Goal: Task Accomplishment & Management: Complete application form

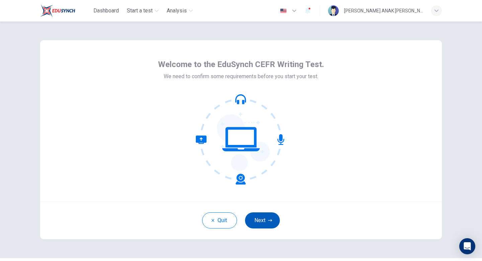
click at [258, 219] on button "Next" at bounding box center [262, 220] width 35 height 16
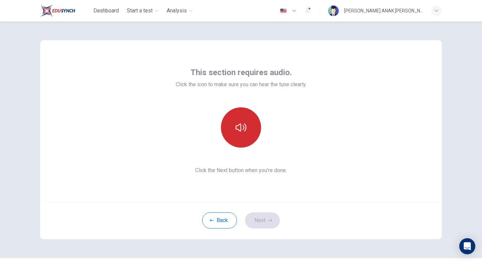
click at [226, 134] on button "button" at bounding box center [241, 127] width 40 height 40
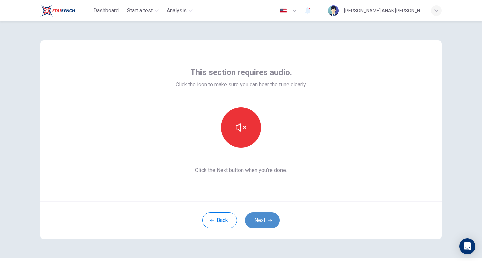
click at [261, 222] on button "Next" at bounding box center [262, 220] width 35 height 16
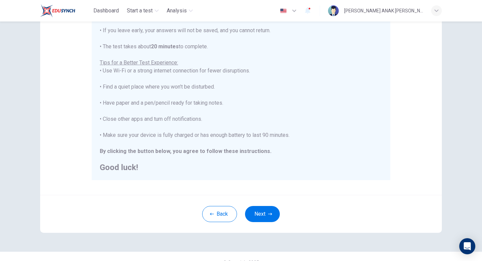
scroll to position [112, 0]
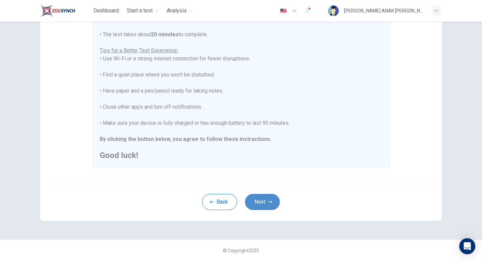
click at [268, 205] on button "Next" at bounding box center [262, 202] width 35 height 16
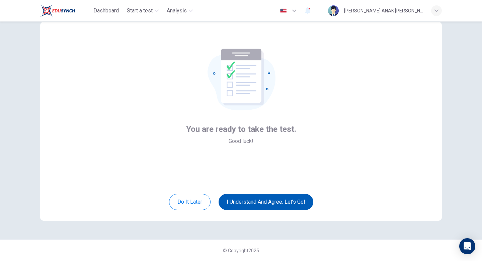
scroll to position [18, 0]
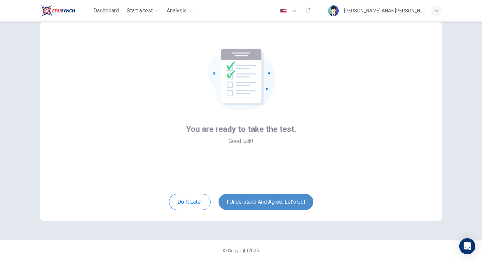
click at [249, 204] on button "I understand and agree. Let’s go!" at bounding box center [266, 202] width 95 height 16
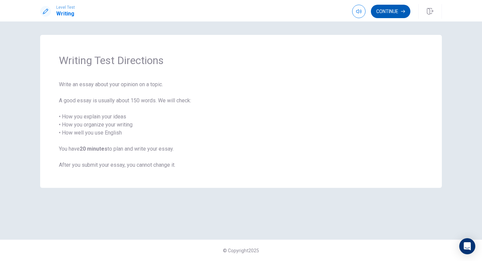
click at [386, 13] on button "Continue" at bounding box center [391, 11] width 40 height 13
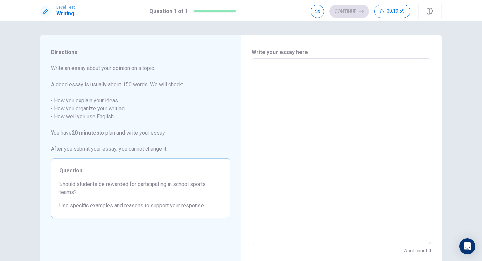
scroll to position [23, 0]
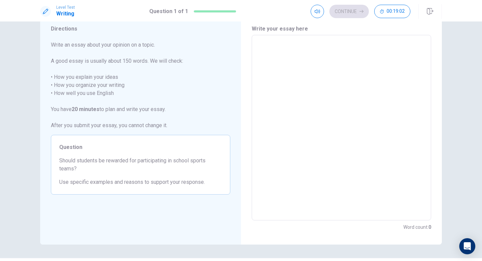
click at [327, 118] on textarea at bounding box center [341, 128] width 170 height 174
type textarea "Y"
type textarea "x"
type textarea "Ye"
type textarea "x"
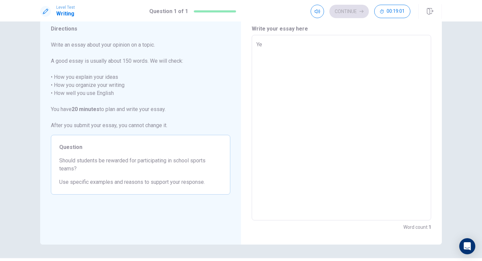
type textarea "Yes"
type textarea "x"
type textarea "Yes"
type textarea "x"
type textarea "Yes"
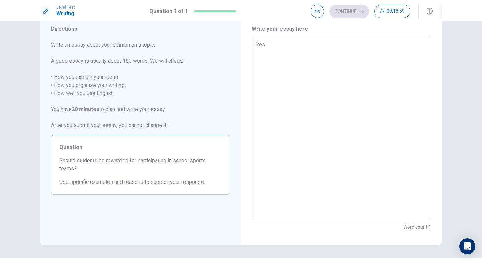
type textarea "x"
type textarea "Ye"
type textarea "x"
type textarea "Y"
type textarea "x"
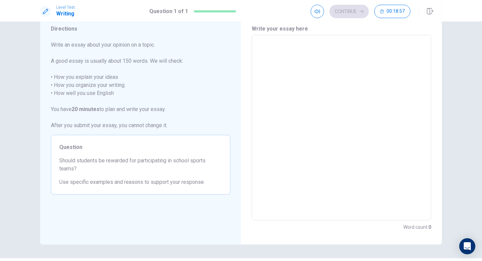
type textarea "I"
type textarea "x"
type textarea "In"
type textarea "x"
type textarea "In"
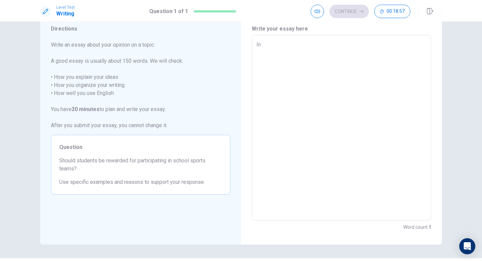
type textarea "x"
type textarea "In m"
type textarea "x"
type textarea "In my"
type textarea "x"
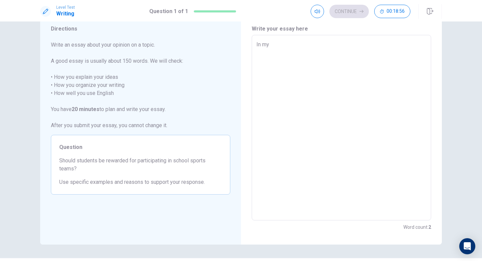
type textarea "In my"
type textarea "x"
type textarea "In my o"
type textarea "x"
type textarea "In my op"
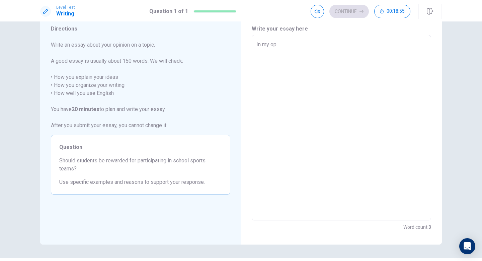
type textarea "x"
type textarea "In my opi"
type textarea "x"
type textarea "In my opin"
type textarea "x"
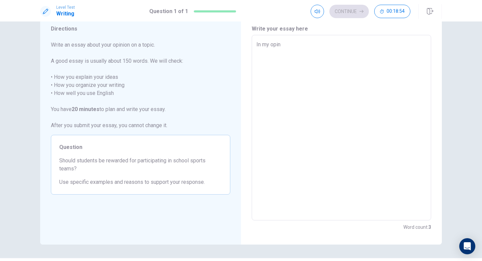
type textarea "In my opini"
type textarea "x"
type textarea "In my opinio"
type textarea "x"
type textarea "In my opinion"
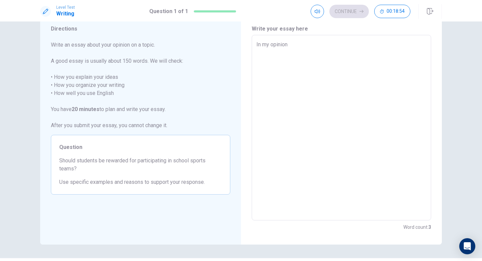
type textarea "x"
type textarea "In my opinion,"
type textarea "x"
type textarea "In my opinion,"
type textarea "x"
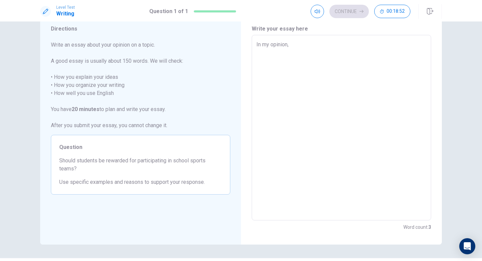
type textarea "In my opinion, Y"
type textarea "x"
type textarea "In my opinion,"
type textarea "x"
type textarea "In my opinion, y"
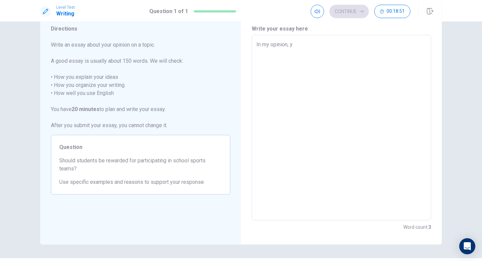
type textarea "x"
type textarea "In my opinion, ye"
type textarea "x"
type textarea "In my opinion, yes"
type textarea "x"
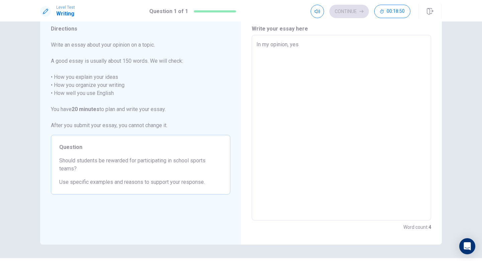
type textarea "In my opinion, yes."
type textarea "x"
type textarea "In my opinion, yes."
type textarea "x"
type textarea "In my opinion, yes. S"
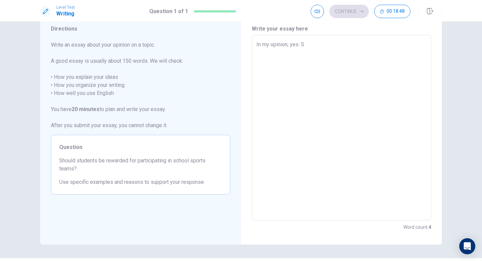
type textarea "x"
type textarea "In my opinion, yes. St"
type textarea "x"
type textarea "In my opinion, yes. Stu"
type textarea "x"
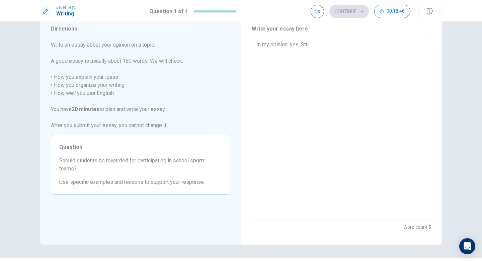
type textarea "In my opinion, yes. Stud"
type textarea "x"
type textarea "In my opinion, yes. Stude"
type textarea "x"
type textarea "In my opinion, yes. Studen"
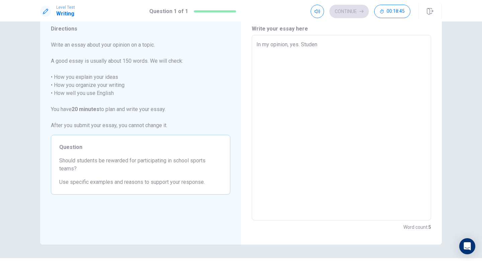
type textarea "x"
type textarea "In my opinion, yes. Student"
type textarea "x"
type textarea "In my opinion, yes. Students"
type textarea "x"
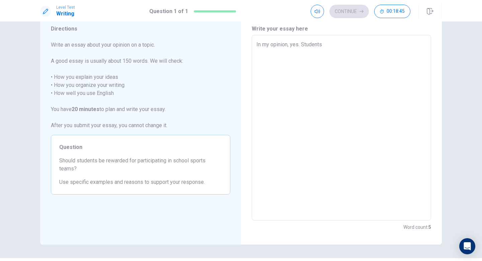
type textarea "In my opinion, yes. Students"
type textarea "x"
type textarea "In my opinion, yes. Students s"
type textarea "x"
type textarea "In my opinion, yes. Students sh"
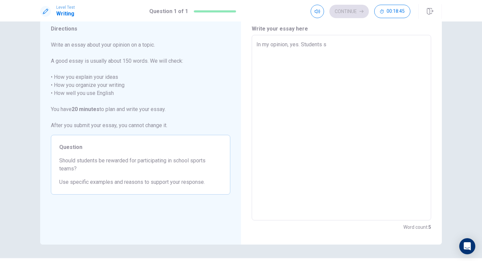
type textarea "x"
type textarea "In my opinion, yes. Students sho"
type textarea "x"
type textarea "In my opinion, yes. Students shou"
type textarea "x"
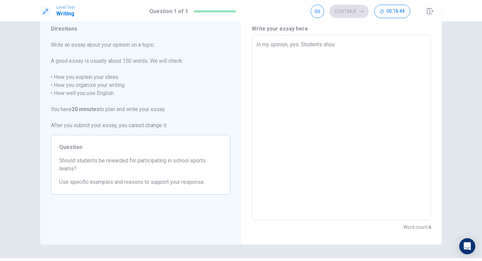
type textarea "In my opinion, yes. Students shoul"
type textarea "x"
type textarea "In my opinion, yes. Students should"
type textarea "x"
type textarea "In my opinion, yes. Students should"
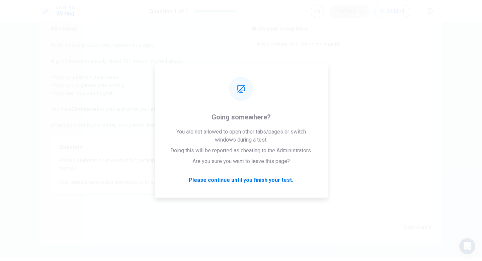
type textarea "x"
type textarea "Yes. Students should"
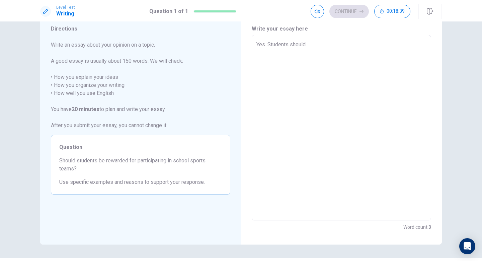
click at [320, 41] on textarea "Yes. Students should" at bounding box center [341, 128] width 170 height 174
type textarea "x"
type textarea "Yes. Students should b"
type textarea "x"
type textarea "Yes. Students should be"
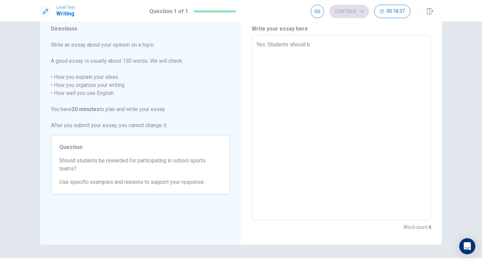
type textarea "x"
type textarea "Yes. Students should be"
type textarea "x"
type textarea "Yes. Students should be r"
type textarea "x"
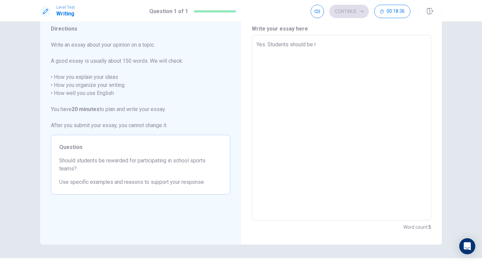
type textarea "Yes. Students should be re"
type textarea "x"
type textarea "Yes. Students should be rew"
type textarea "x"
type textarea "Yes. Students should be rewa"
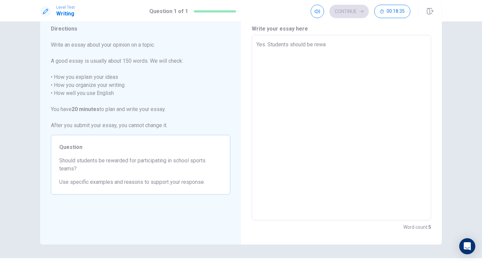
type textarea "x"
type textarea "Yes. Students should be rewar"
type textarea "x"
type textarea "Yes. Students should be reward"
type textarea "x"
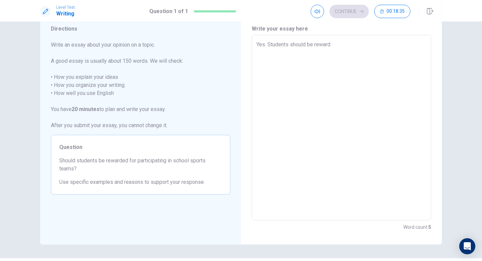
type textarea "Yes. Students should be rewarde"
type textarea "x"
type textarea "Yes. Students should be rewarded"
type textarea "x"
type textarea "Yes. Students should be rewarded"
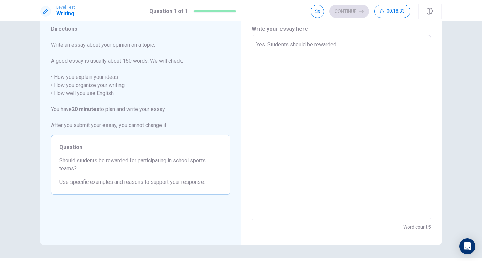
type textarea "x"
type textarea "Yes. Students should be rewarded f"
type textarea "x"
type textarea "Yes. Students should be rewarded fo"
type textarea "x"
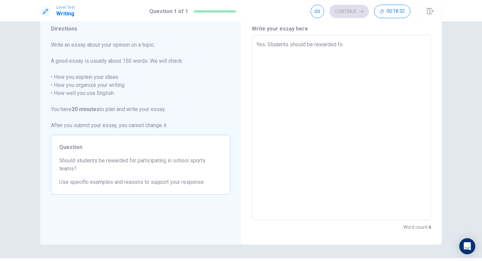
type textarea "Yes. Students should be rewarded for"
type textarea "x"
type textarea "Yes. Students should be rewarded for"
type textarea "x"
type textarea "Yes. Students should be rewarded for p"
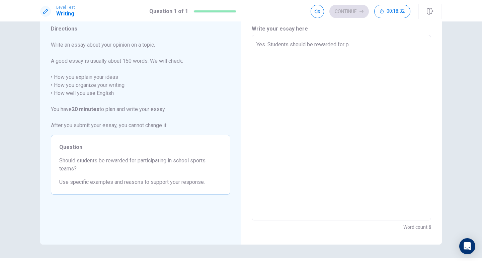
type textarea "x"
type textarea "Yes. Students should be rewarded for pa"
type textarea "x"
type textarea "Yes. Students should be rewarded for par"
type textarea "x"
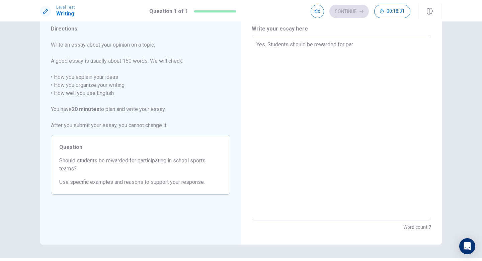
type textarea "Yes. Students should be rewarded for part"
type textarea "x"
type textarea "Yes. Students should be rewarded for parti"
type textarea "x"
type textarea "Yes. Students should be rewarded for partic"
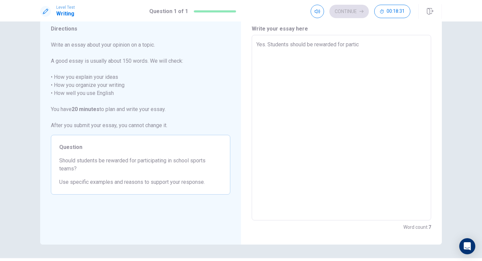
type textarea "x"
type textarea "Yes. Students should be rewarded for partici"
type textarea "x"
type textarea "Yes. Students should be rewarded for particip"
type textarea "x"
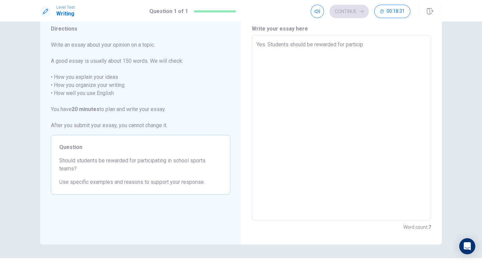
type textarea "Yes. Students should be rewarded for participa"
type textarea "x"
type textarea "Yes. Students should be rewarded for participat"
type textarea "x"
type textarea "Yes. Students should be rewarded for participati"
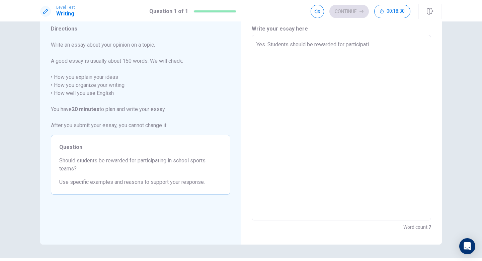
type textarea "x"
type textarea "Yes. Students should be rewarded for participatin"
type textarea "x"
type textarea "Yes. Students should be rewarded for participating"
type textarea "x"
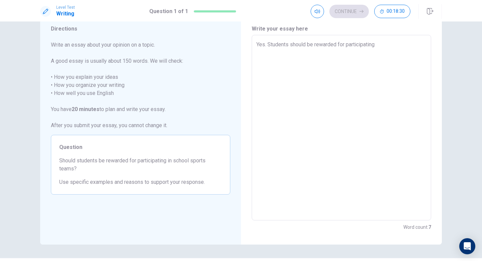
type textarea "Yes. Students should be rewarded for participating"
type textarea "x"
type textarea "Yes. Students should be rewarded for participating i"
type textarea "x"
type textarea "Yes. Students should be rewarded for participating in"
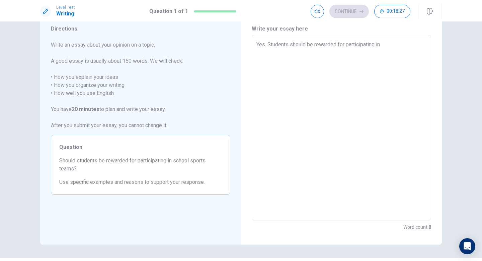
type textarea "x"
type textarea "Yes. Students should be rewarded for participating in"
type textarea "x"
type textarea "Yes. Students should be rewarded for participating in s"
type textarea "x"
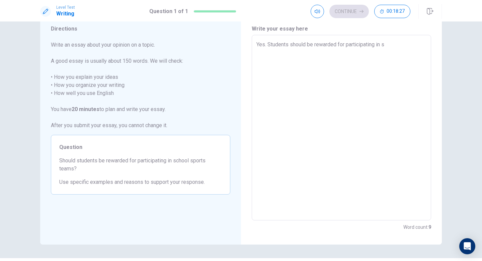
type textarea "Yes. Students should be rewarded for participating in sc"
type textarea "x"
type textarea "Yes. Students should be rewarded for participating in sch"
type textarea "x"
type textarea "Yes. Students should be rewarded for participating in scho"
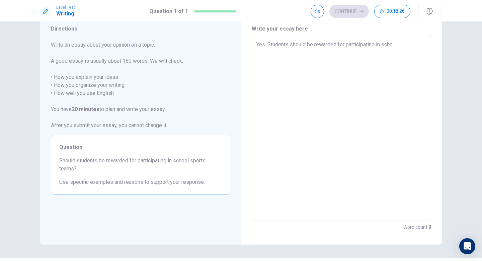
type textarea "x"
type textarea "Yes. Students should be rewarded for participating in schoo"
type textarea "x"
type textarea "Yes. Students should be rewarded for participating in school"
type textarea "x"
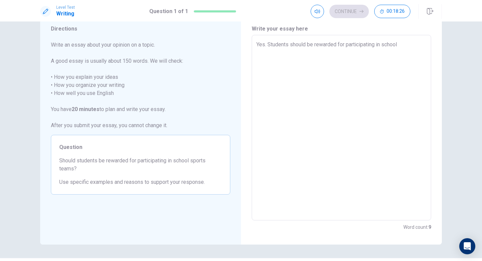
type textarea "Yes. Students should be rewarded for participating in school"
type textarea "x"
type textarea "Yes. Students should be rewarded for participating in school s"
type textarea "x"
type textarea "Yes. Students should be rewarded for participating in school sp"
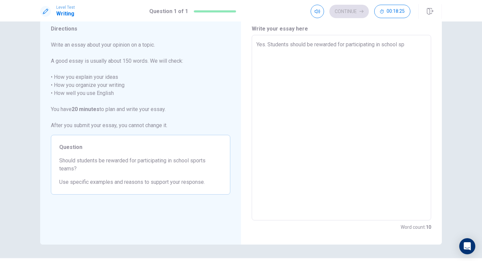
type textarea "x"
type textarea "Yes. Students should be rewarded for participating in school spo"
type textarea "x"
type textarea "Yes. Students should be rewarded for participating in school spor"
type textarea "x"
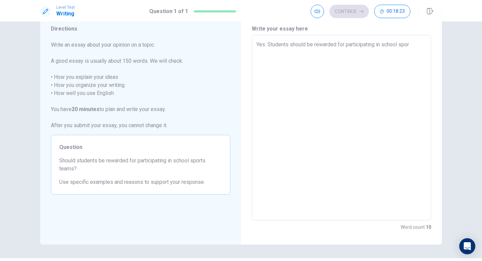
type textarea "Yes. Students should be rewarded for participating in school sport"
type textarea "x"
type textarea "Yes. Students should be rewarded for participating in school sports"
type textarea "x"
type textarea "Yes. Students should be rewarded for participating in school sports"
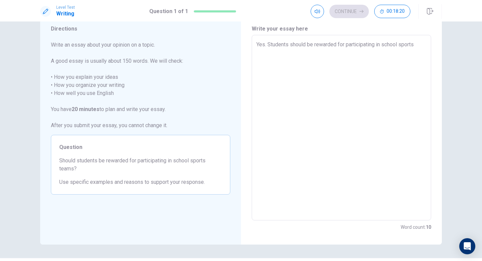
type textarea "x"
type textarea "Yes. Students should be rewarded for participating in school sports t"
type textarea "x"
type textarea "Yes. Students should be rewarded for participating in school sports te"
type textarea "x"
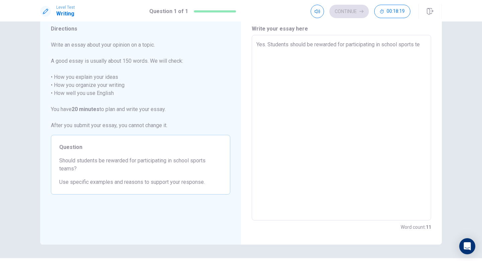
type textarea "Yes. Students should be rewarded for participating in school sports tea"
type textarea "x"
type textarea "Yes. Students should be rewarded for participating in school sports team"
type textarea "x"
type textarea "Yes. Students should be rewarded for participating in school sports teams"
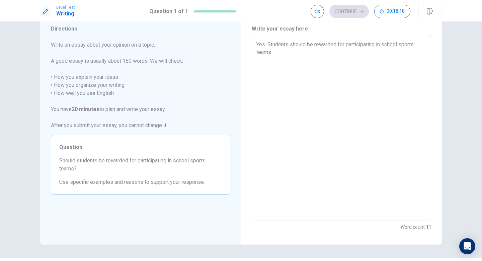
type textarea "x"
type textarea "Yes. Students should be rewarded for participating in school sports teams"
type textarea "x"
type textarea "Yes. Students should be rewarded for participating in school sports teams b"
type textarea "x"
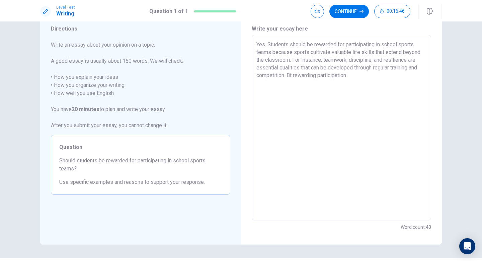
click at [293, 76] on textarea "Yes. Students should be rewarded for participating in school sports teams becau…" at bounding box center [341, 128] width 170 height 174
click at [360, 73] on textarea "Yes. Students should be rewarded for participating in school sports teams becau…" at bounding box center [341, 128] width 170 height 174
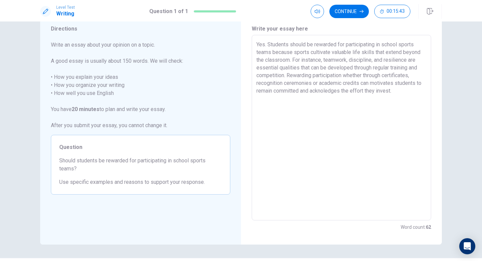
click at [330, 86] on textarea "Yes. Students should be rewarded for participating in school sports teams becau…" at bounding box center [341, 128] width 170 height 174
click at [317, 90] on textarea "Yes. Students should be rewarded for participating in school sports teams becau…" at bounding box center [341, 128] width 170 height 174
click at [315, 84] on textarea "Yes. Students should be rewarded for participating in school sports teams becau…" at bounding box center [341, 128] width 170 height 174
click at [406, 92] on textarea "Yes. Students should be rewarded for participating in school sports teams becau…" at bounding box center [341, 128] width 170 height 174
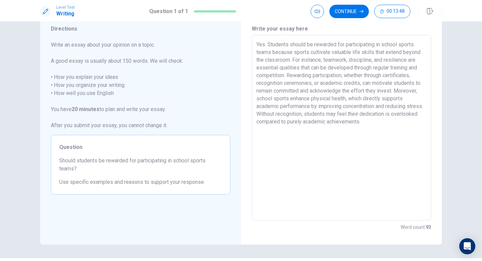
click at [394, 121] on textarea "Yes. Students should be rewarded for participating in school sports teams becau…" at bounding box center [341, 128] width 170 height 174
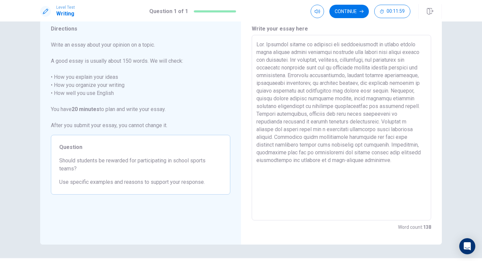
click at [281, 137] on textarea at bounding box center [341, 128] width 170 height 174
click at [367, 161] on textarea at bounding box center [341, 128] width 170 height 174
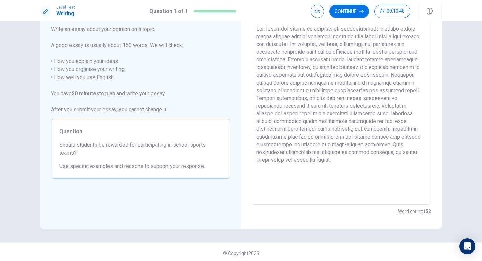
scroll to position [42, 0]
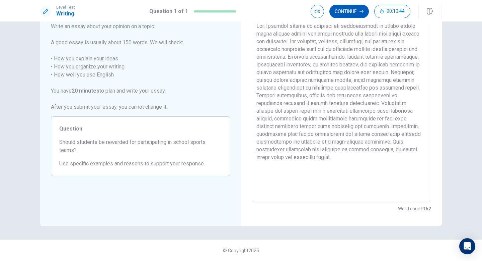
click at [353, 14] on button "Continue" at bounding box center [349, 11] width 40 height 13
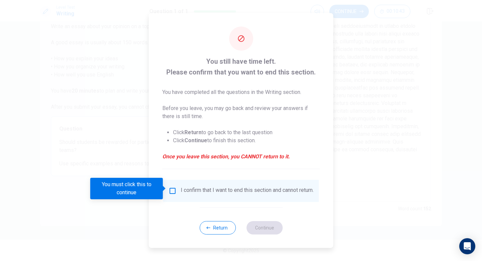
click at [171, 190] on input "You must click this to continue" at bounding box center [173, 191] width 8 height 8
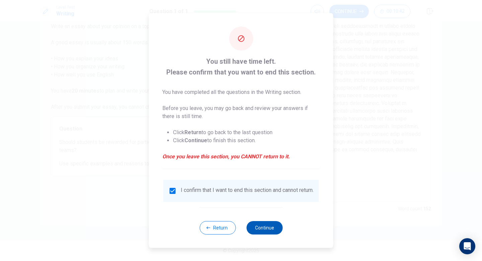
click at [261, 232] on button "Continue" at bounding box center [264, 227] width 36 height 13
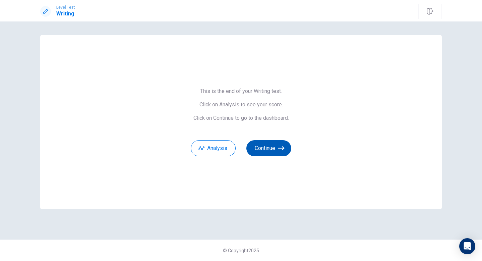
click at [264, 151] on button "Continue" at bounding box center [268, 148] width 45 height 16
